Goal: Task Accomplishment & Management: Manage account settings

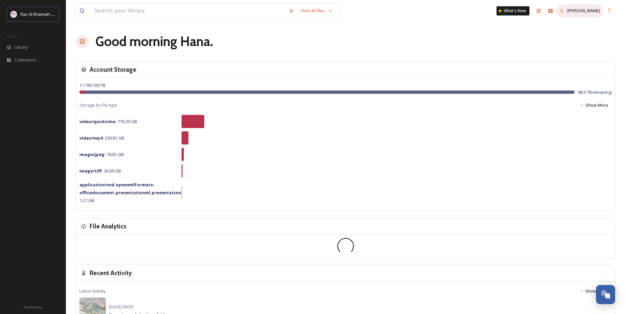
click at [595, 11] on span "[PERSON_NAME]" at bounding box center [583, 11] width 33 height 6
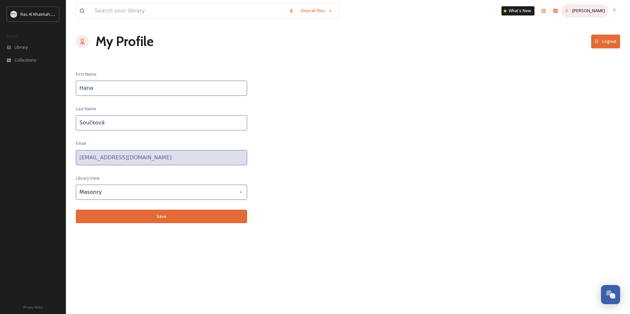
click at [569, 13] on icon at bounding box center [566, 11] width 4 height 4
click at [486, 121] on div "View all files What's New Hana Součková My Profile Logout First Name Hana Last …" at bounding box center [348, 157] width 564 height 314
click at [614, 9] on icon at bounding box center [613, 10] width 5 height 5
click at [80, 42] on icon at bounding box center [82, 41] width 7 height 7
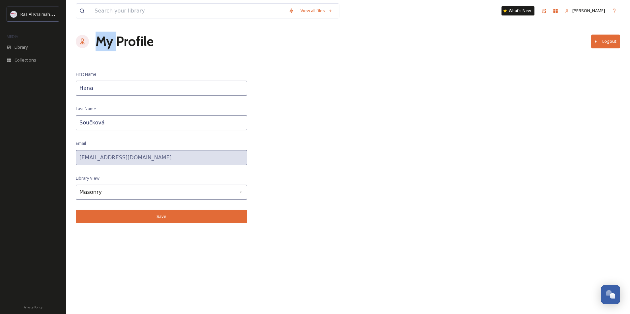
click at [80, 42] on icon at bounding box center [82, 41] width 7 height 7
click at [569, 10] on icon at bounding box center [566, 11] width 4 height 4
drag, startPoint x: 569, startPoint y: 10, endPoint x: 417, endPoint y: 117, distance: 185.8
click at [417, 117] on div "View all files What's New Hana Součková My Profile Logout First Name Hana Last …" at bounding box center [348, 157] width 564 height 314
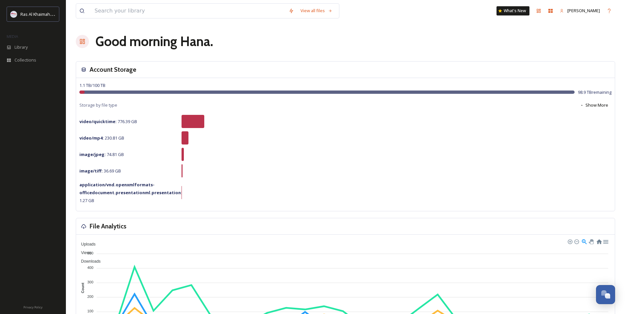
click at [86, 44] on div at bounding box center [82, 41] width 13 height 13
click at [82, 42] on icon at bounding box center [82, 41] width 7 height 7
click at [21, 15] on span "Ras Al Khaimah Tourism Development Authority" at bounding box center [66, 14] width 93 height 6
click at [563, 9] on icon at bounding box center [561, 11] width 3 height 4
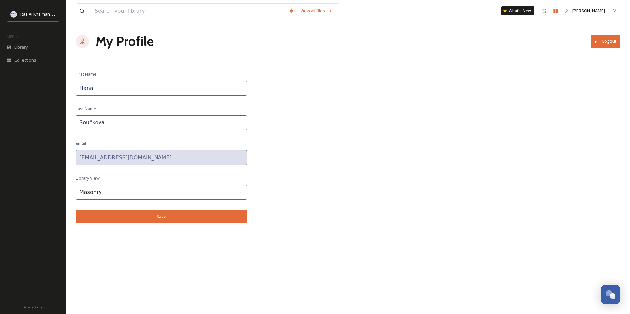
click at [603, 40] on button "Logout" at bounding box center [605, 42] width 29 height 14
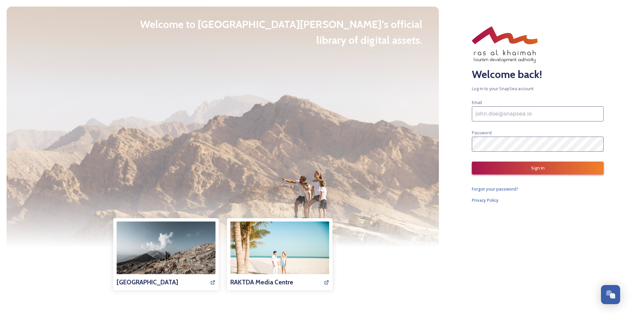
type input "[EMAIL_ADDRESS][DOMAIN_NAME]"
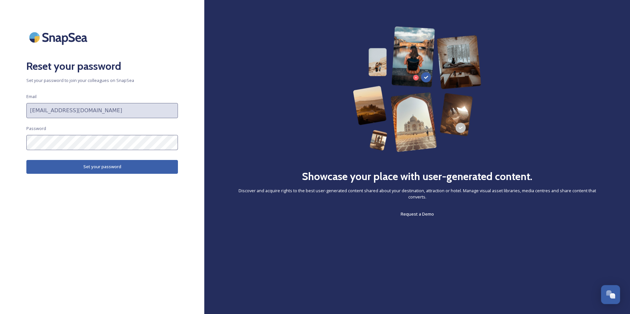
click at [107, 166] on button "Set your password" at bounding box center [101, 167] width 151 height 14
